Goal: Task Accomplishment & Management: Manage account settings

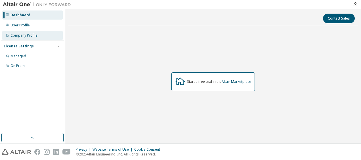
click at [27, 38] on div "Company Profile" at bounding box center [32, 35] width 60 height 9
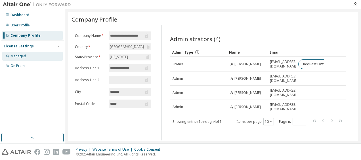
click at [30, 59] on div "Managed" at bounding box center [32, 56] width 60 height 9
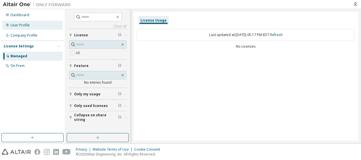
click at [30, 30] on div "User Profile" at bounding box center [32, 25] width 60 height 9
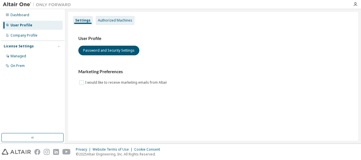
click at [113, 16] on div "Authorized Machines" at bounding box center [115, 20] width 39 height 9
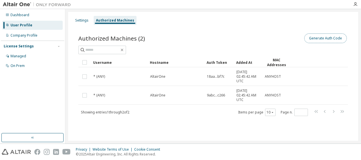
click at [336, 40] on button "Generate Auth Code" at bounding box center [325, 38] width 43 height 10
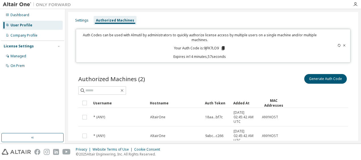
click at [223, 48] on icon at bounding box center [222, 48] width 3 height 4
click at [215, 47] on p "Your Auth Code is: 9JFK7LO9" at bounding box center [200, 48] width 52 height 5
copy p "9JFK7LO9"
